Goal: Find specific page/section: Find specific page/section

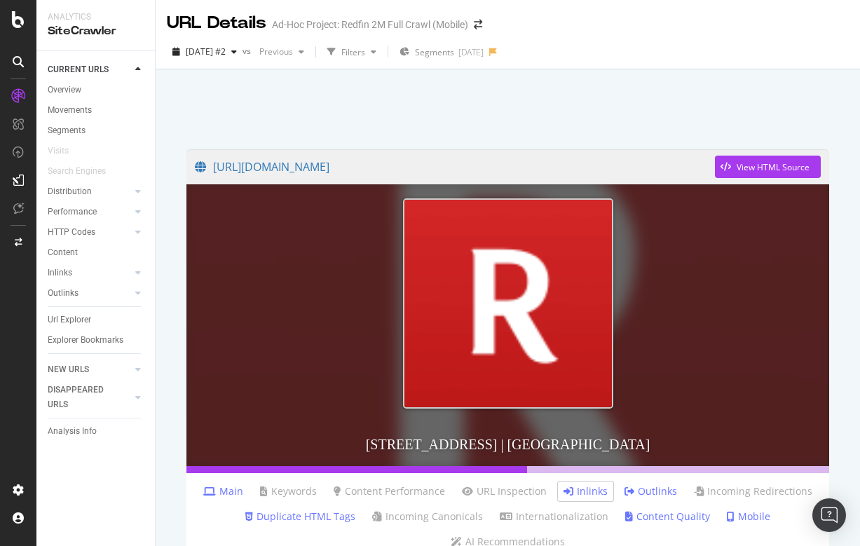
scroll to position [224, 0]
click at [22, 20] on icon at bounding box center [18, 19] width 13 height 17
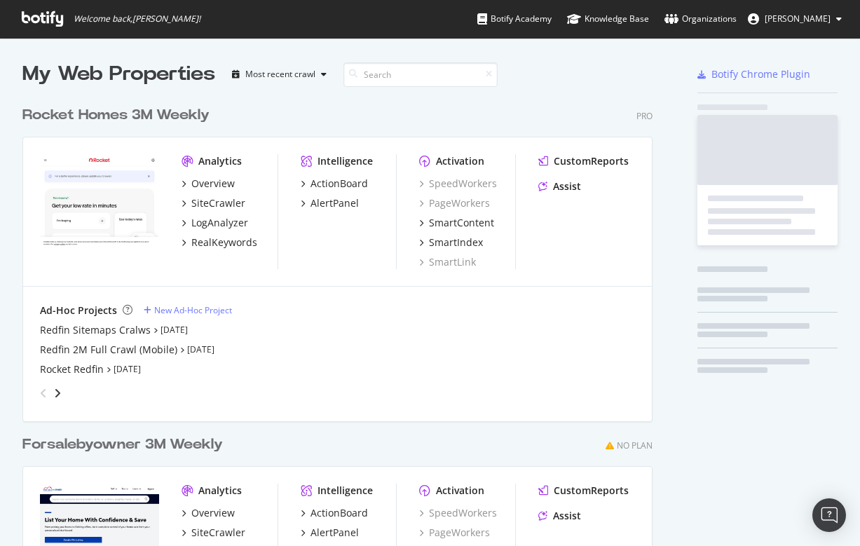
scroll to position [634, 642]
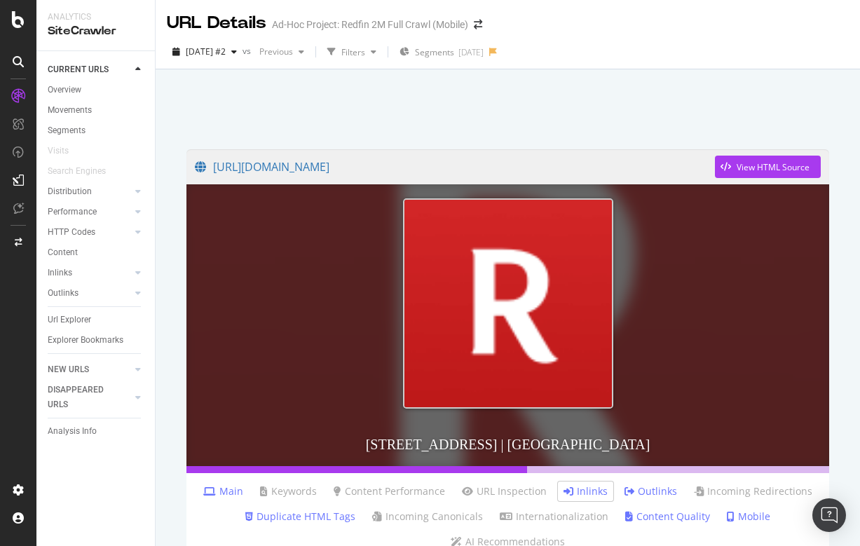
scroll to position [670, 0]
